Goal: Navigation & Orientation: Find specific page/section

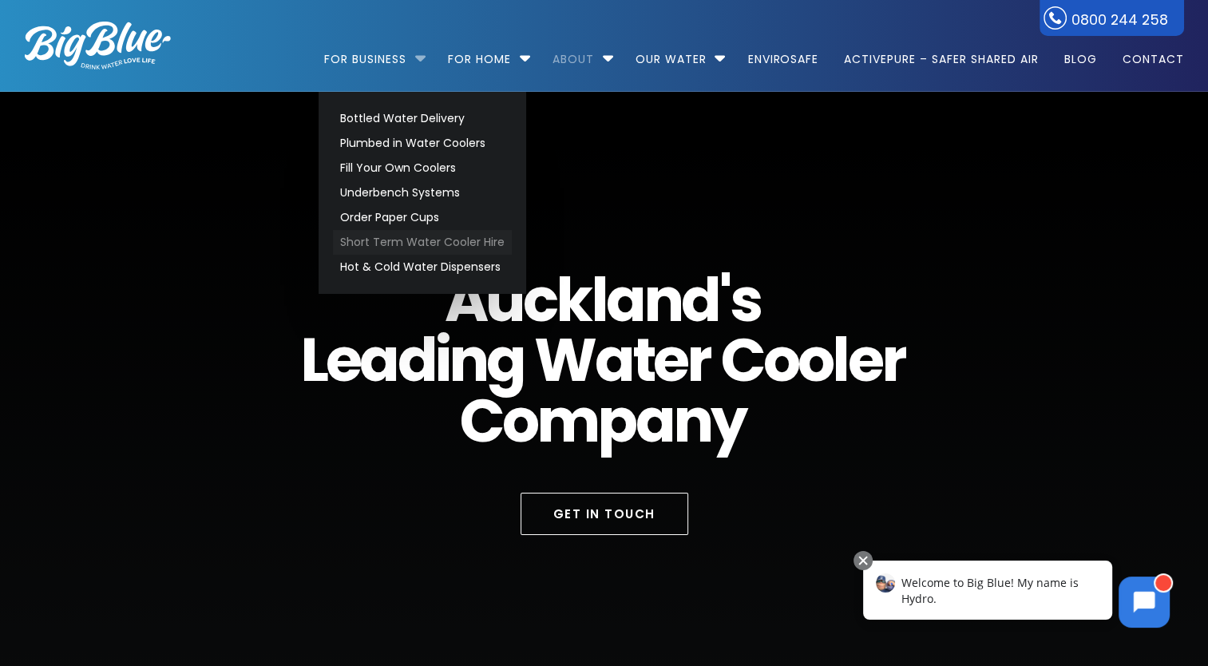
click at [429, 244] on link "Short Term Water Cooler Hire" at bounding box center [422, 242] width 179 height 25
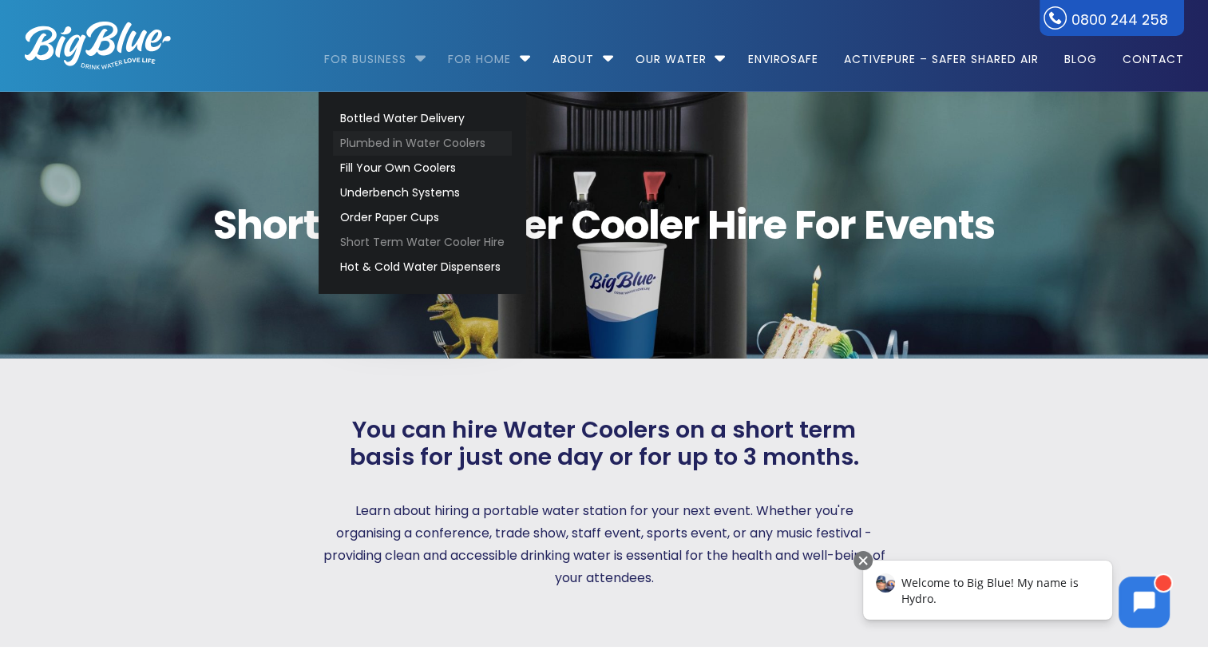
click at [411, 140] on link "Plumbed in Water Coolers" at bounding box center [422, 143] width 179 height 25
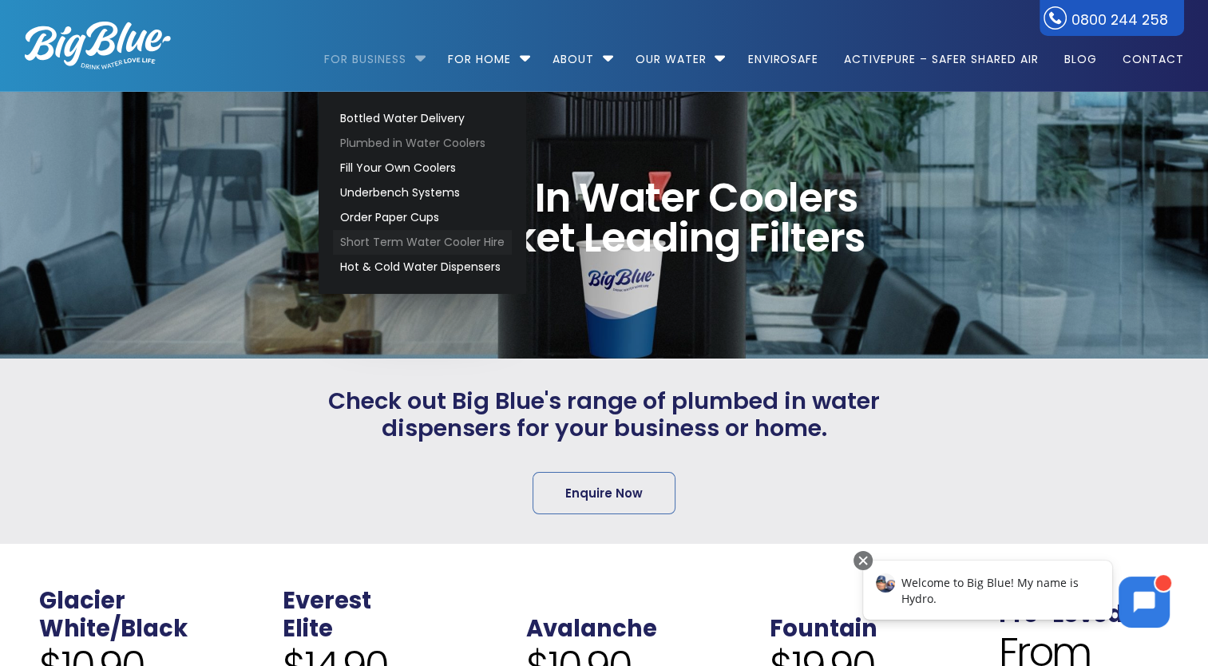
click at [390, 238] on link "Short Term Water Cooler Hire" at bounding box center [422, 242] width 179 height 25
